Goal: Navigation & Orientation: Find specific page/section

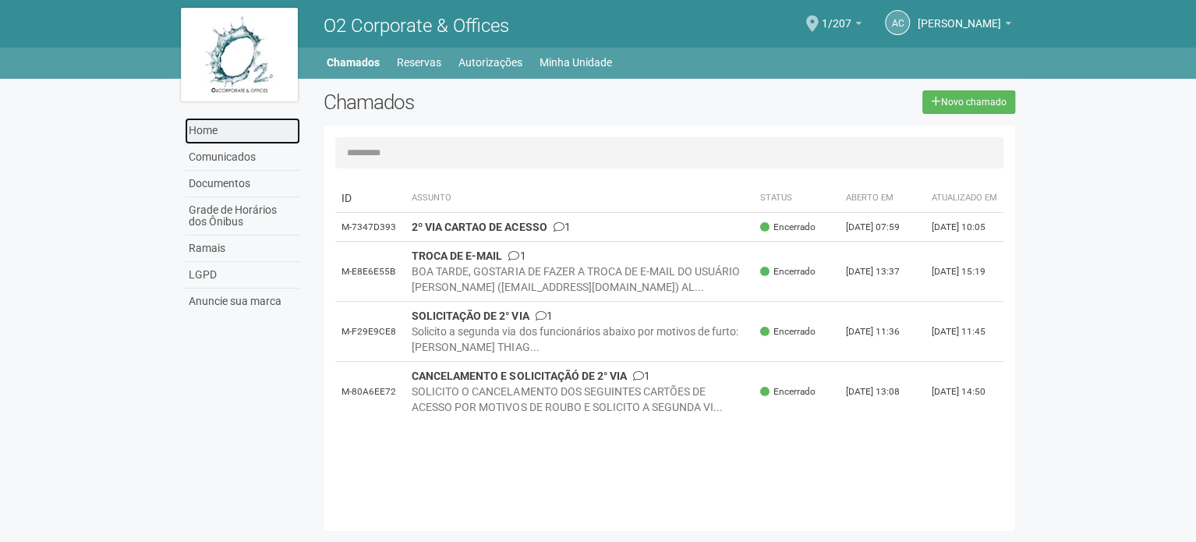
click at [253, 139] on link "Home" at bounding box center [242, 131] width 115 height 27
